Goal: Task Accomplishment & Management: Use online tool/utility

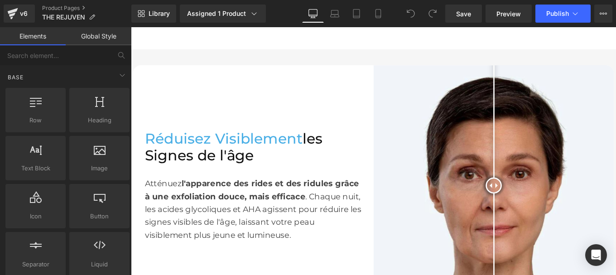
scroll to position [528, 0]
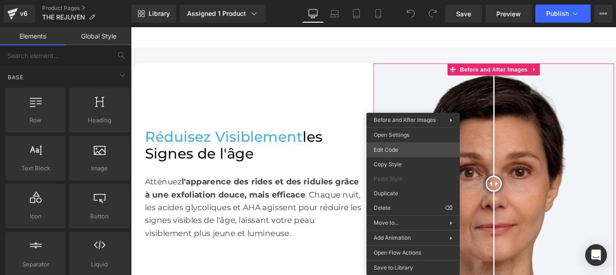
click at [392, 0] on div "You are previewing how the will restyle your page. You can not edit Elements in…" at bounding box center [308, 0] width 616 height 0
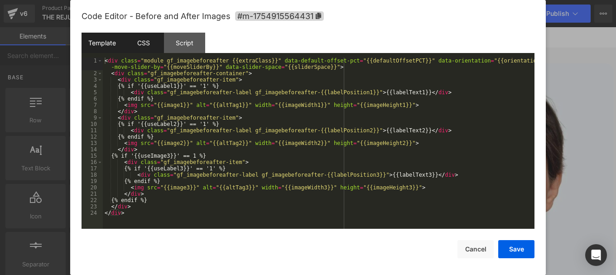
click at [136, 46] on div "CSS" at bounding box center [143, 43] width 41 height 20
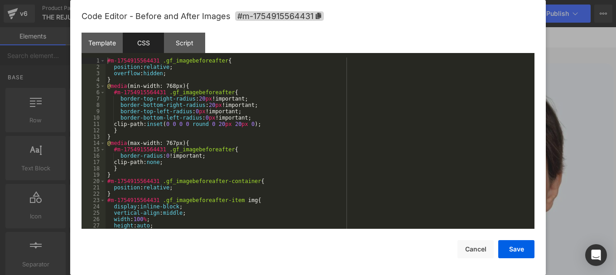
click at [214, 144] on div "#m-1754915564431 .gf_imagebeforeafter { position : relative ; overflow : hidden…" at bounding box center [319, 150] width 426 height 184
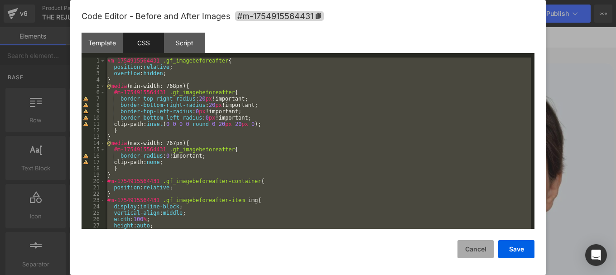
click at [472, 250] on button "Cancel" at bounding box center [476, 249] width 36 height 18
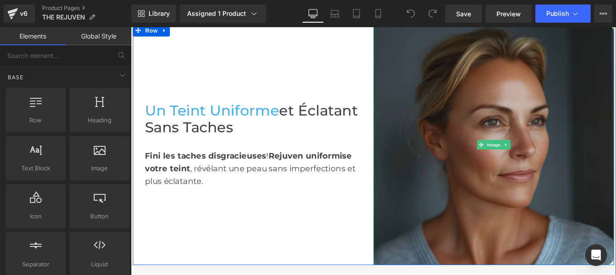
scroll to position [1152, 0]
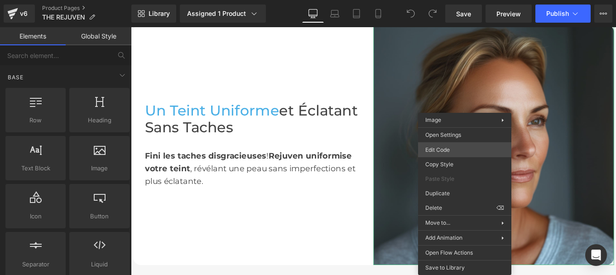
click at [438, 0] on div "You are previewing how the will restyle your page. You can not edit Elements in…" at bounding box center [308, 0] width 616 height 0
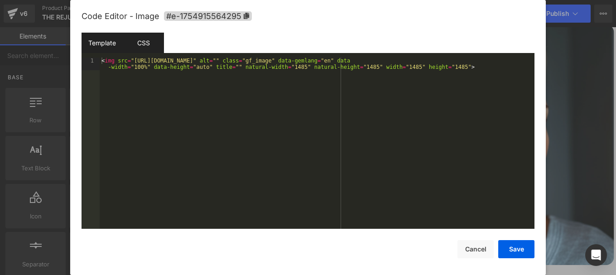
click at [131, 47] on div "CSS" at bounding box center [143, 43] width 41 height 20
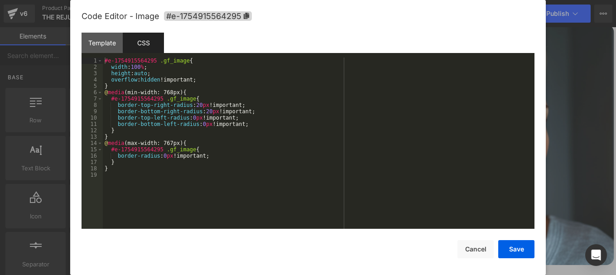
click at [211, 117] on div "#e-1754915564295 .gf_image { width : 100 % ; height : auto ; overflow : hidden …" at bounding box center [319, 150] width 432 height 184
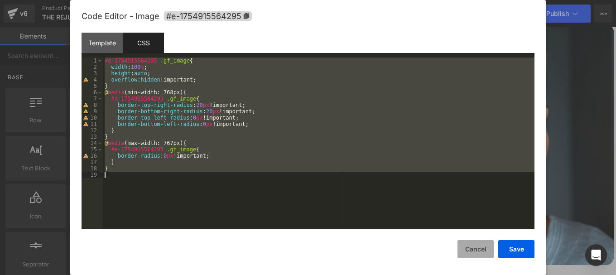
click at [481, 247] on button "Cancel" at bounding box center [476, 249] width 36 height 18
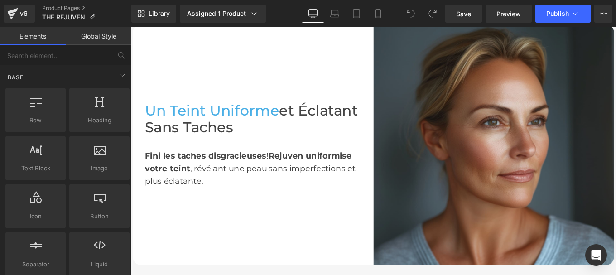
scroll to position [1411, 0]
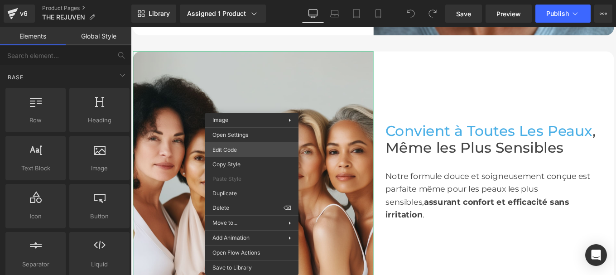
click at [226, 0] on div "You are previewing how the will restyle your page. You can not edit Elements in…" at bounding box center [308, 0] width 616 height 0
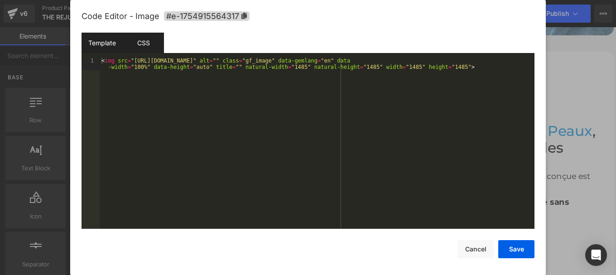
click at [145, 46] on div "CSS" at bounding box center [143, 43] width 41 height 20
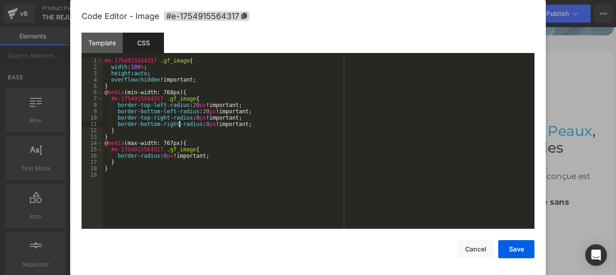
click at [181, 122] on div "#e-1754915564317 .gf_image { width : 100 % ; height : auto ; overflow : hidden …" at bounding box center [319, 150] width 432 height 184
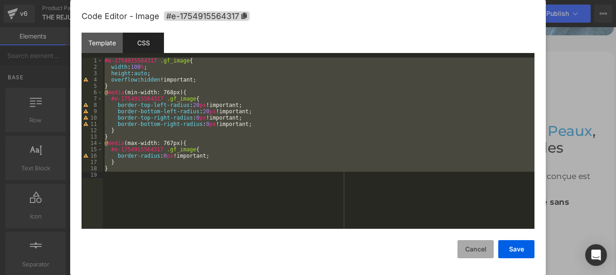
click at [477, 250] on button "Cancel" at bounding box center [476, 249] width 36 height 18
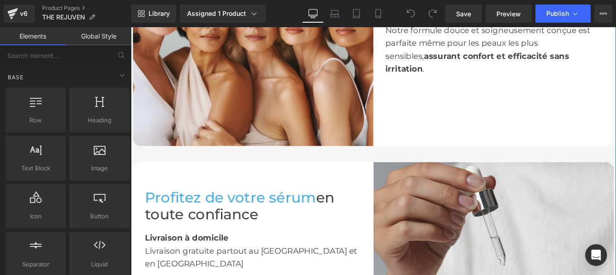
scroll to position [1679, 0]
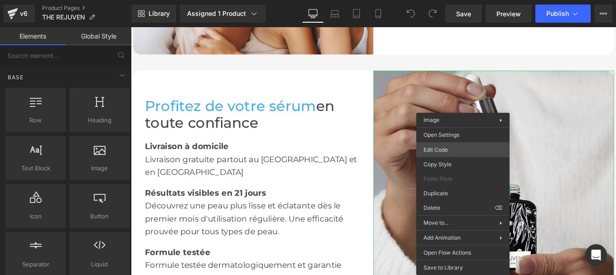
click at [435, 0] on div "You are previewing how the will restyle your page. You can not edit Elements in…" at bounding box center [308, 0] width 616 height 0
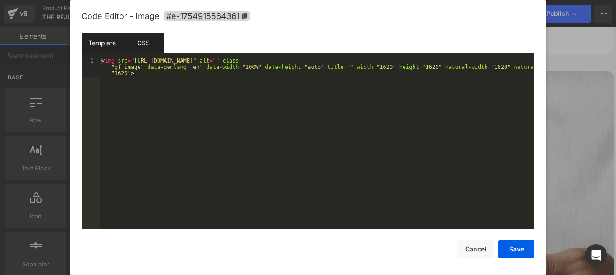
click at [135, 40] on div "CSS" at bounding box center [143, 43] width 41 height 20
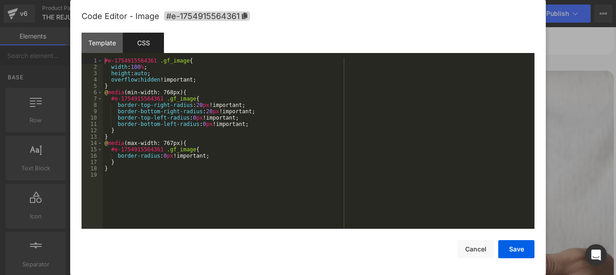
click at [196, 135] on div "#e-1754915564361 .gf_image { width : 100 % ; height : auto ; overflow : hidden …" at bounding box center [319, 150] width 432 height 184
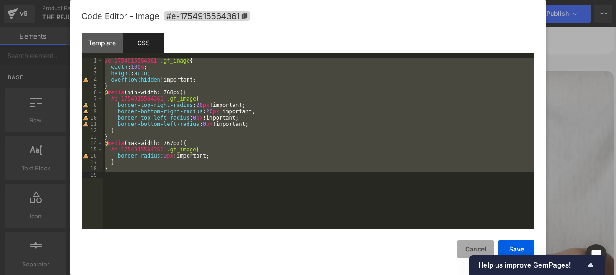
click at [468, 252] on button "Cancel" at bounding box center [476, 249] width 36 height 18
